Goal: Check status

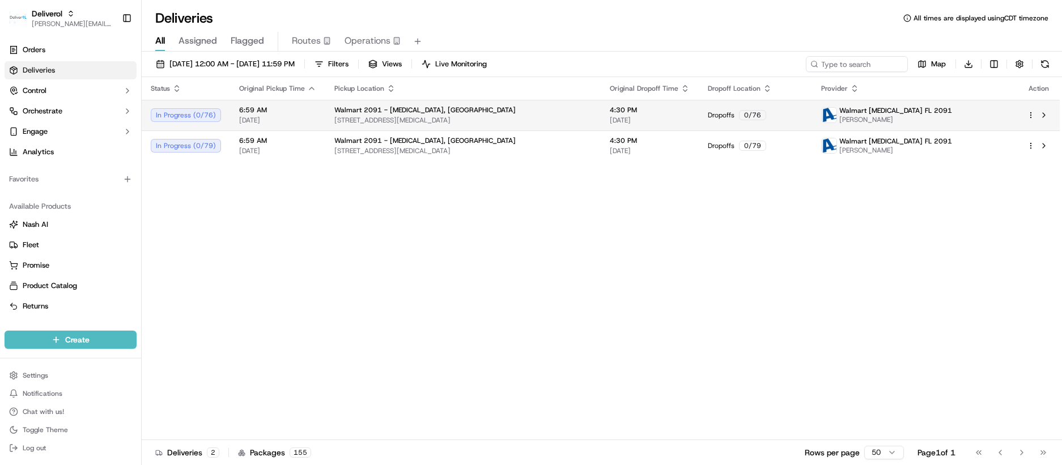
click at [1029, 114] on html "Deliverol chris.sexton@deliverol.com Toggle Sidebar Orders Deliveries Control O…" at bounding box center [531, 232] width 1062 height 465
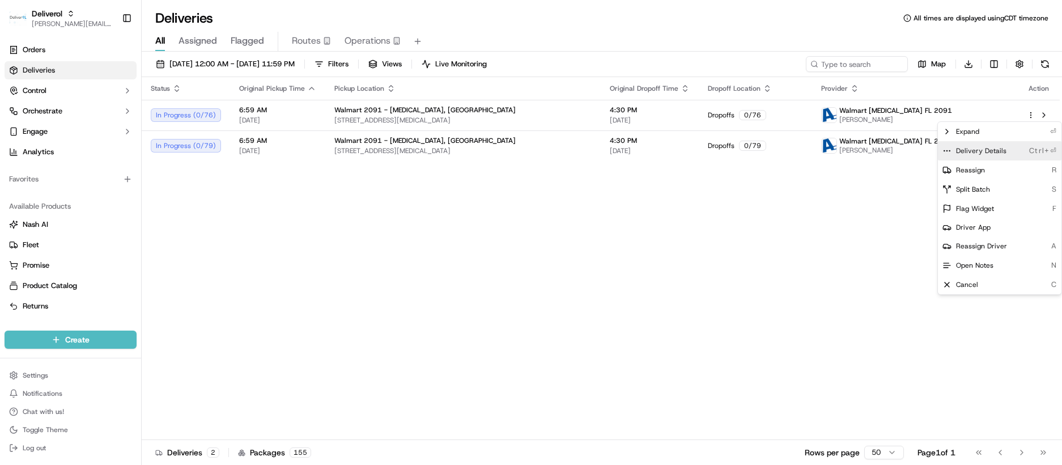
click at [999, 148] on span "Delivery Details" at bounding box center [981, 150] width 50 height 9
click at [901, 201] on html "Deliverol chris.sexton@deliverol.com Toggle Sidebar Orders Deliveries Control O…" at bounding box center [531, 232] width 1062 height 465
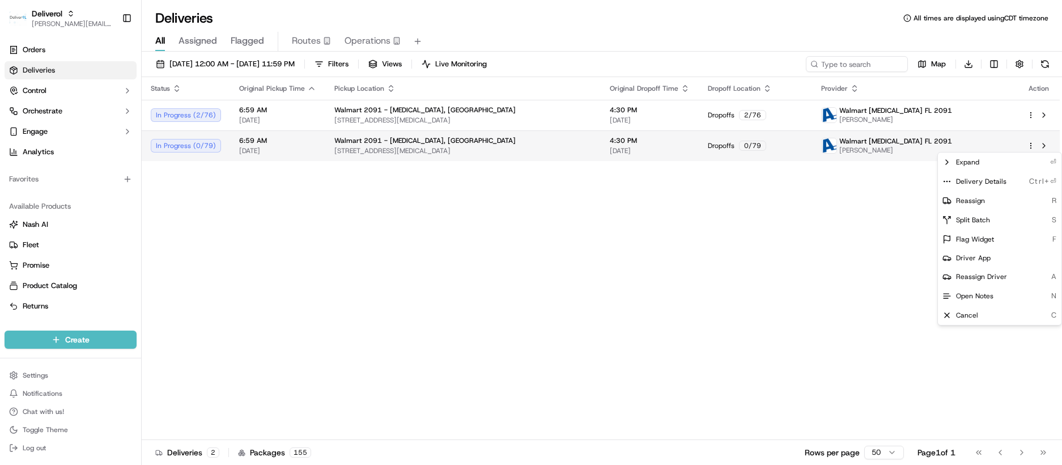
click at [1031, 146] on html "Deliverol chris.sexton@deliverol.com Toggle Sidebar Orders Deliveries Control O…" at bounding box center [531, 232] width 1062 height 465
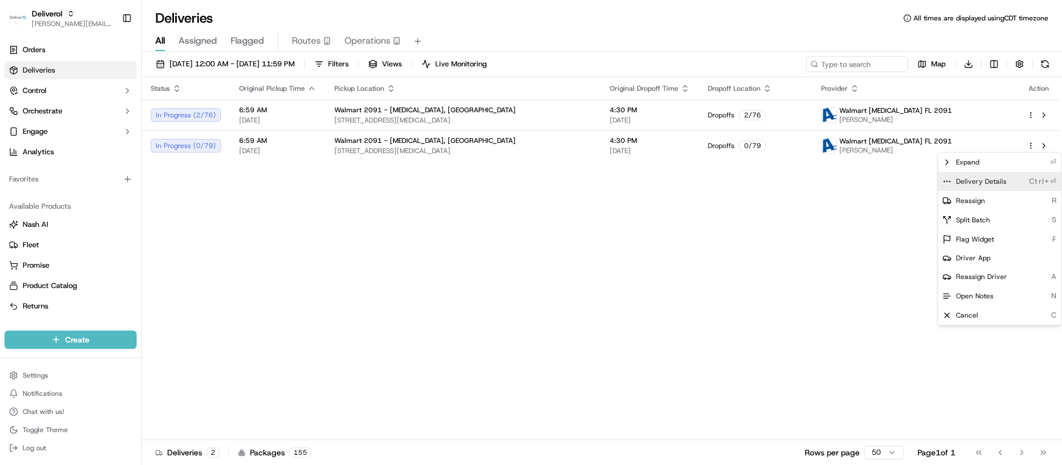
click at [1003, 184] on span "Delivery Details" at bounding box center [981, 181] width 50 height 9
